Goal: Information Seeking & Learning: Understand process/instructions

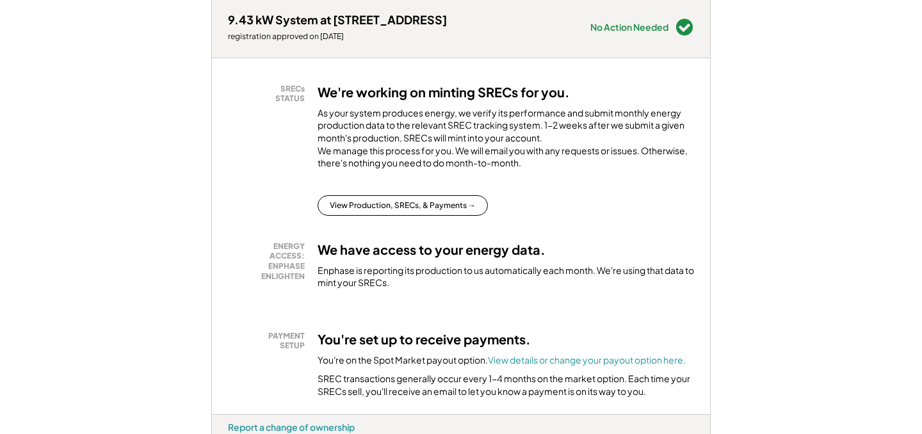
scroll to position [207, 0]
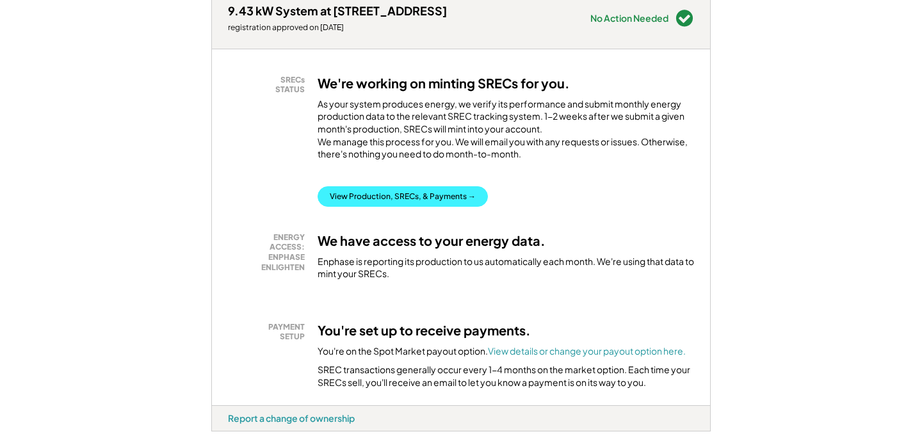
click at [379, 207] on button "View Production, SRECs, & Payments →" at bounding box center [403, 196] width 170 height 20
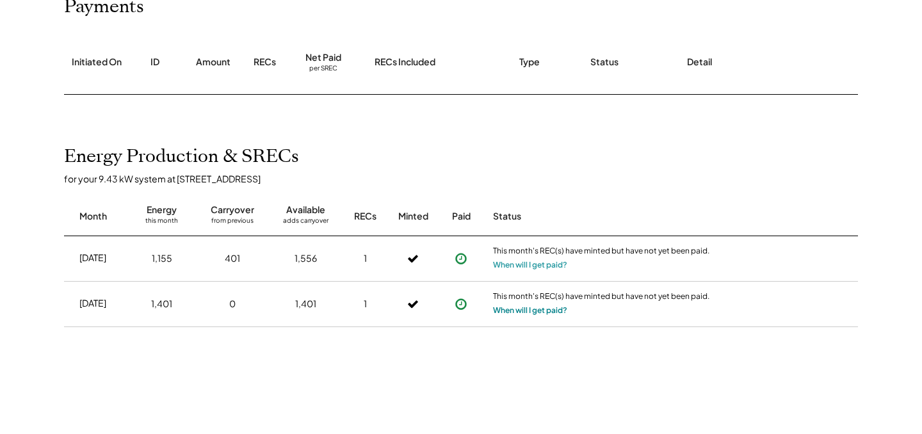
scroll to position [177, 0]
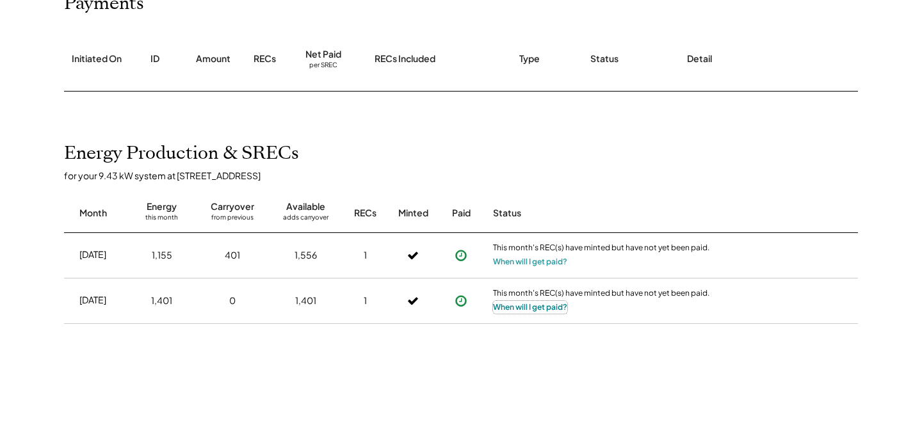
click at [517, 305] on button "When will I get paid?" at bounding box center [530, 307] width 74 height 13
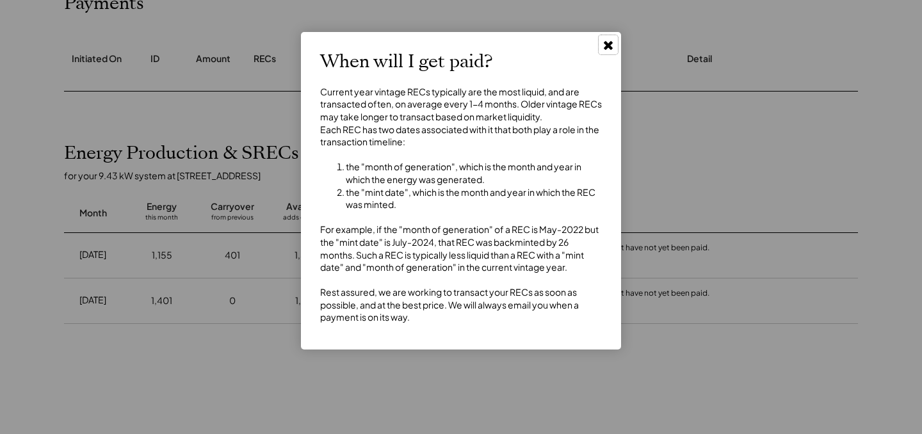
click at [604, 44] on use at bounding box center [608, 45] width 9 height 9
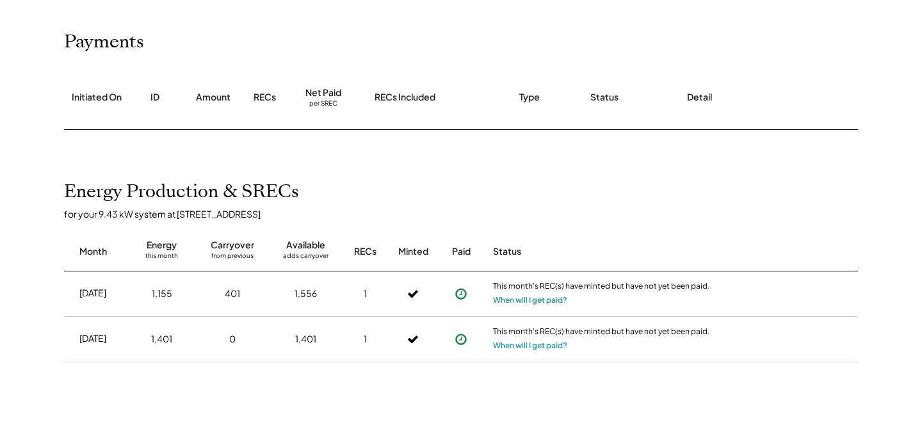
scroll to position [117, 0]
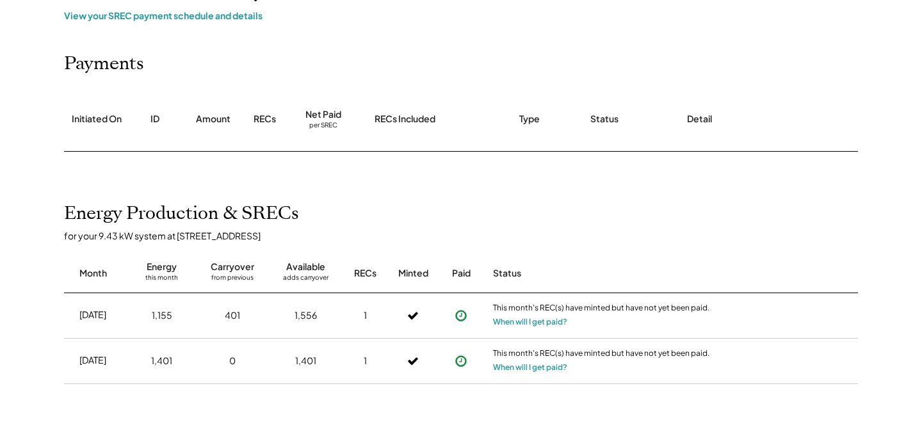
click at [322, 115] on div "Net Paid" at bounding box center [323, 114] width 36 height 13
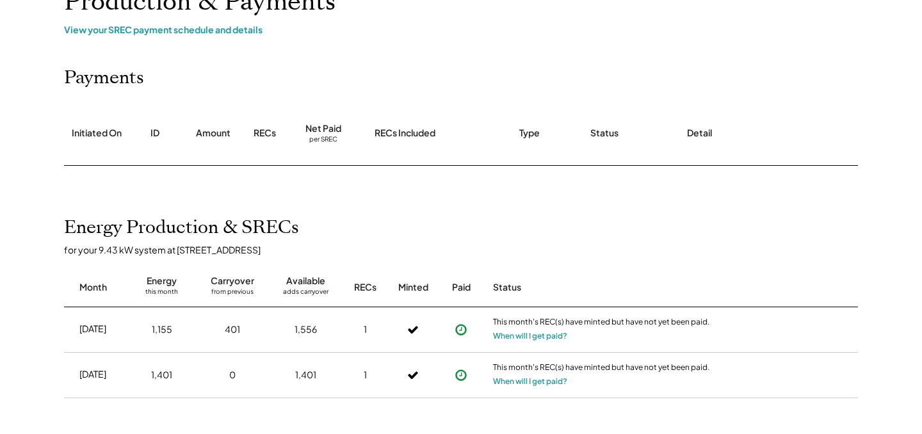
scroll to position [63, 0]
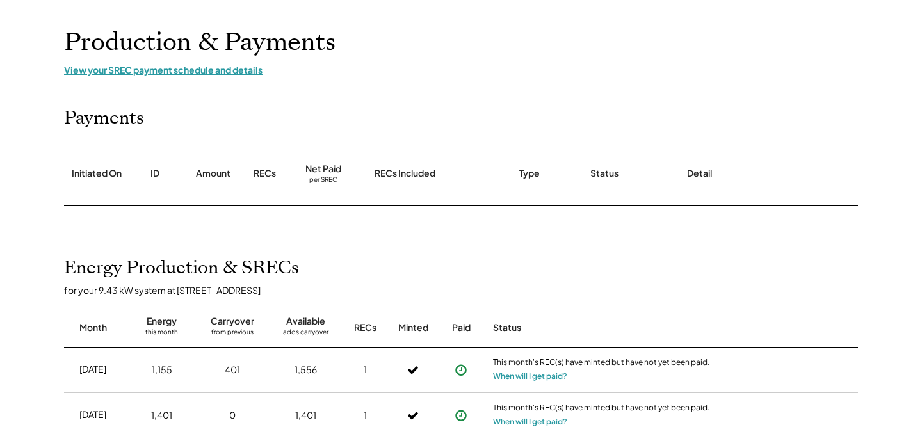
click at [129, 70] on div "View your SREC payment schedule and details" at bounding box center [461, 70] width 794 height 12
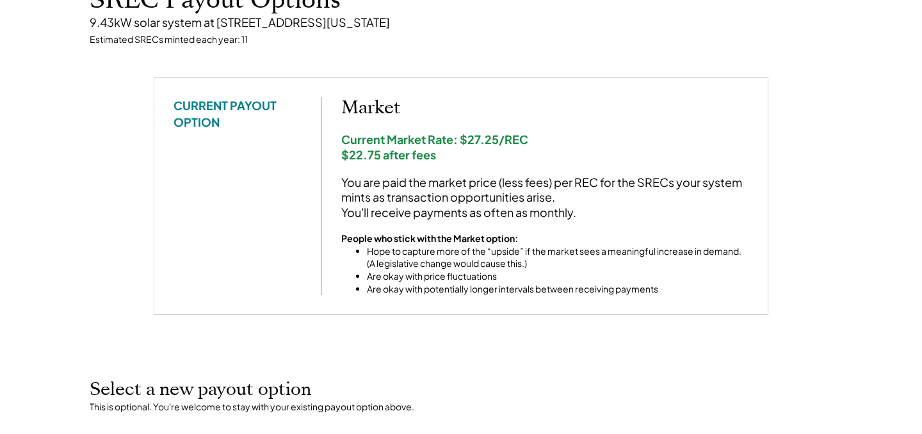
scroll to position [134, 0]
